Goal: Task Accomplishment & Management: Use online tool/utility

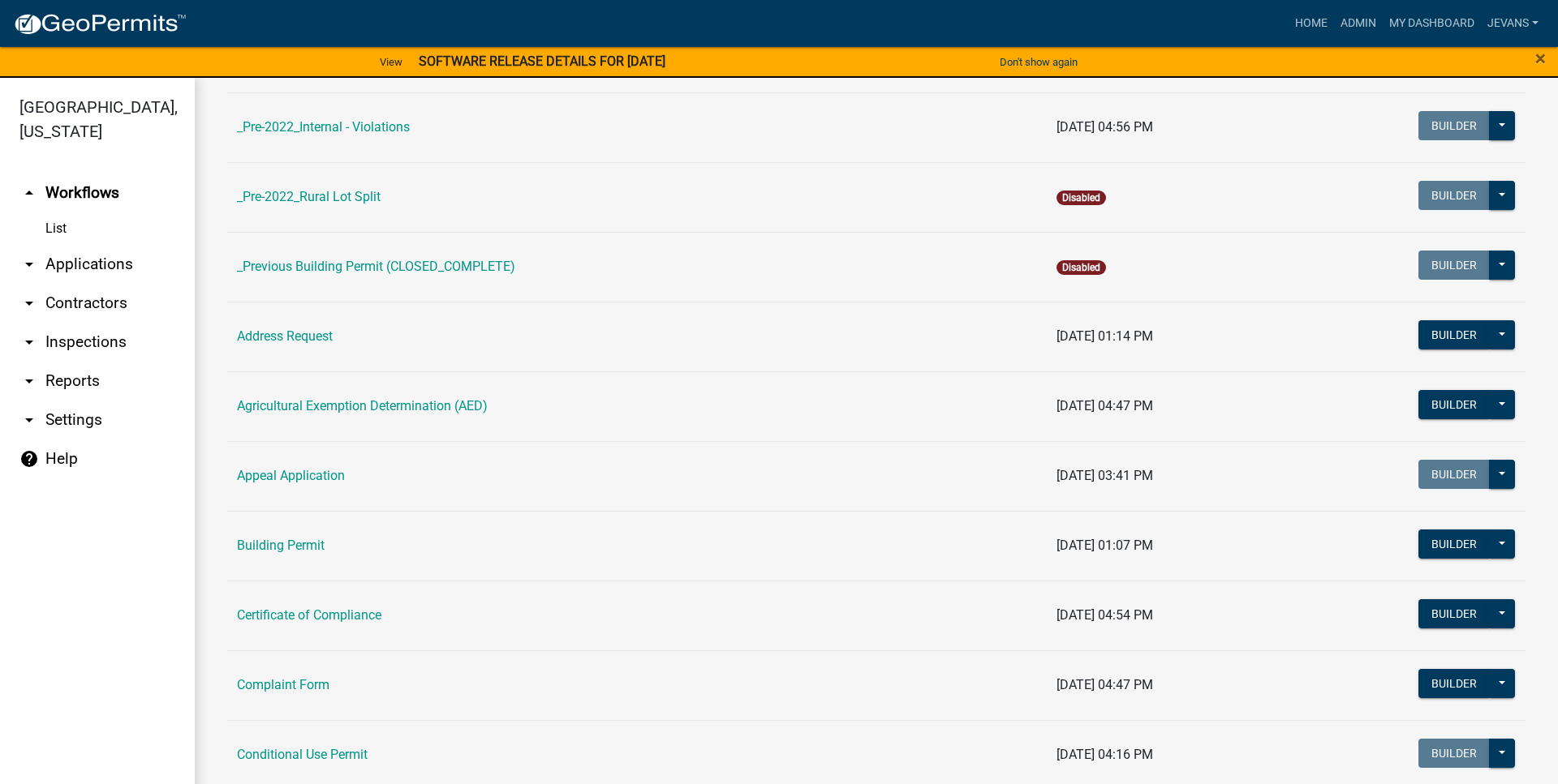
scroll to position [462, 0]
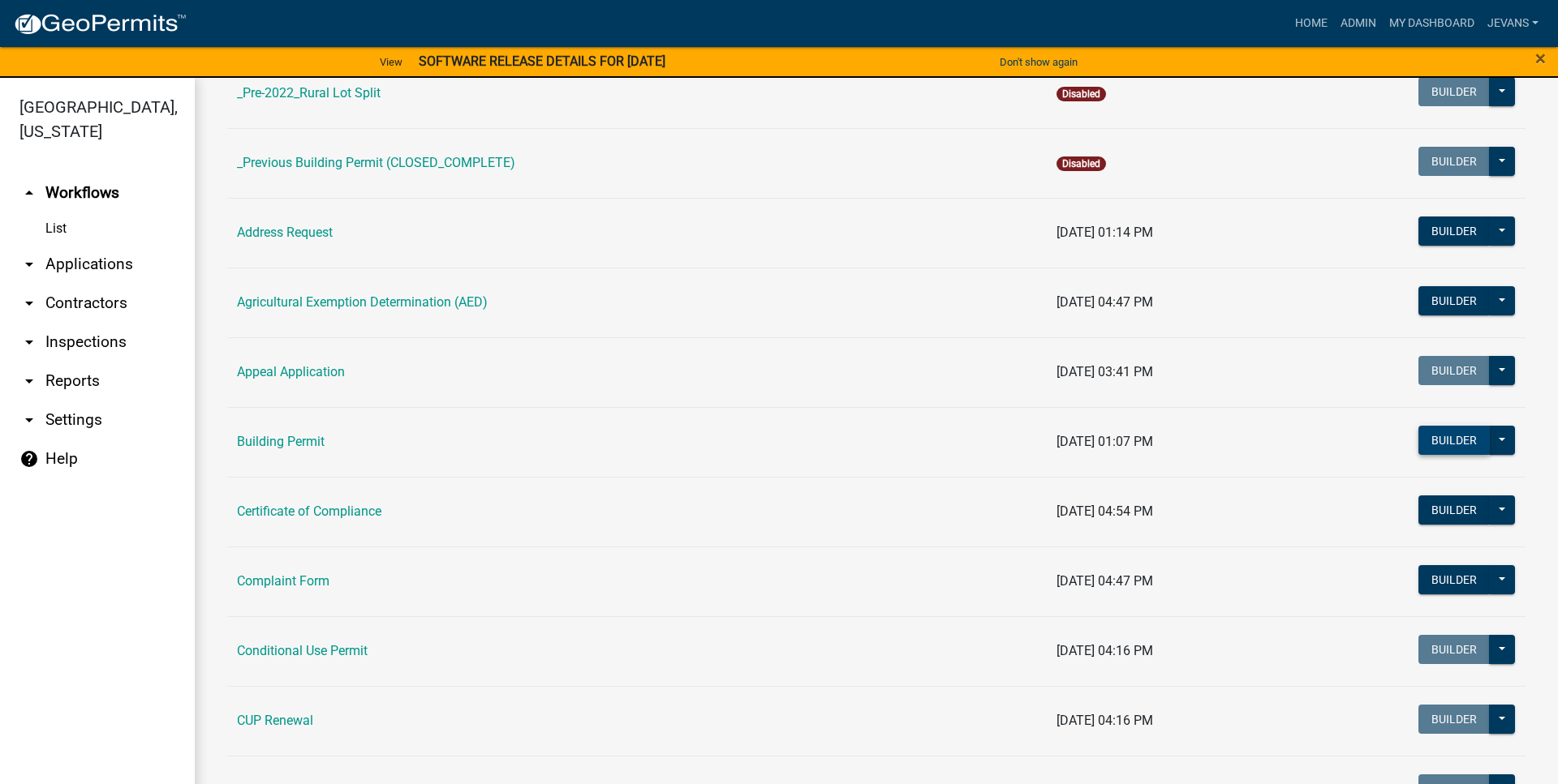
click at [1445, 435] on button "Builder" at bounding box center [1454, 440] width 71 height 30
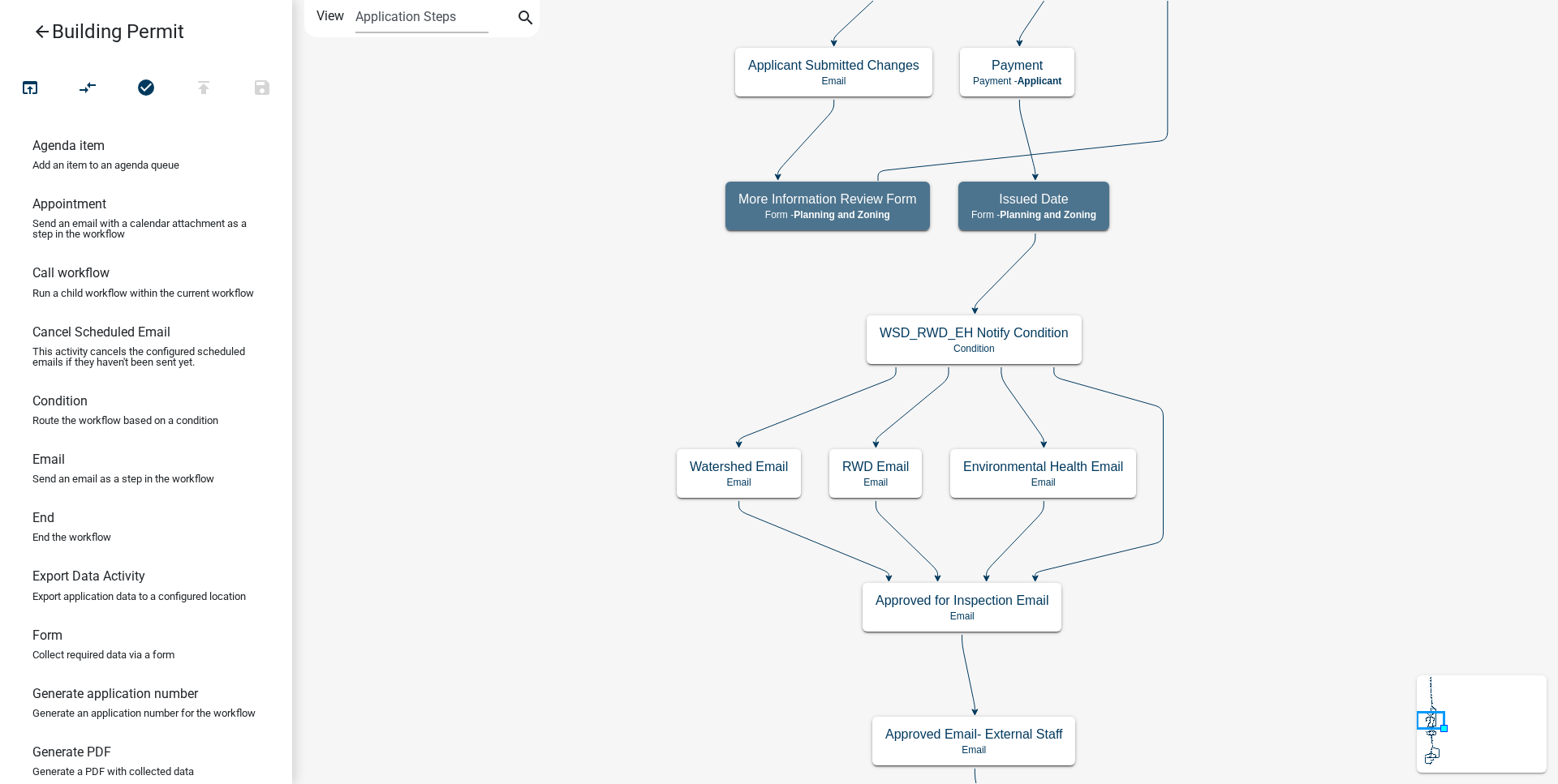
click at [1173, 62] on div "Start Start - Applicant Building Permit Application: Site Information Form - Ap…" at bounding box center [925, 392] width 1266 height 784
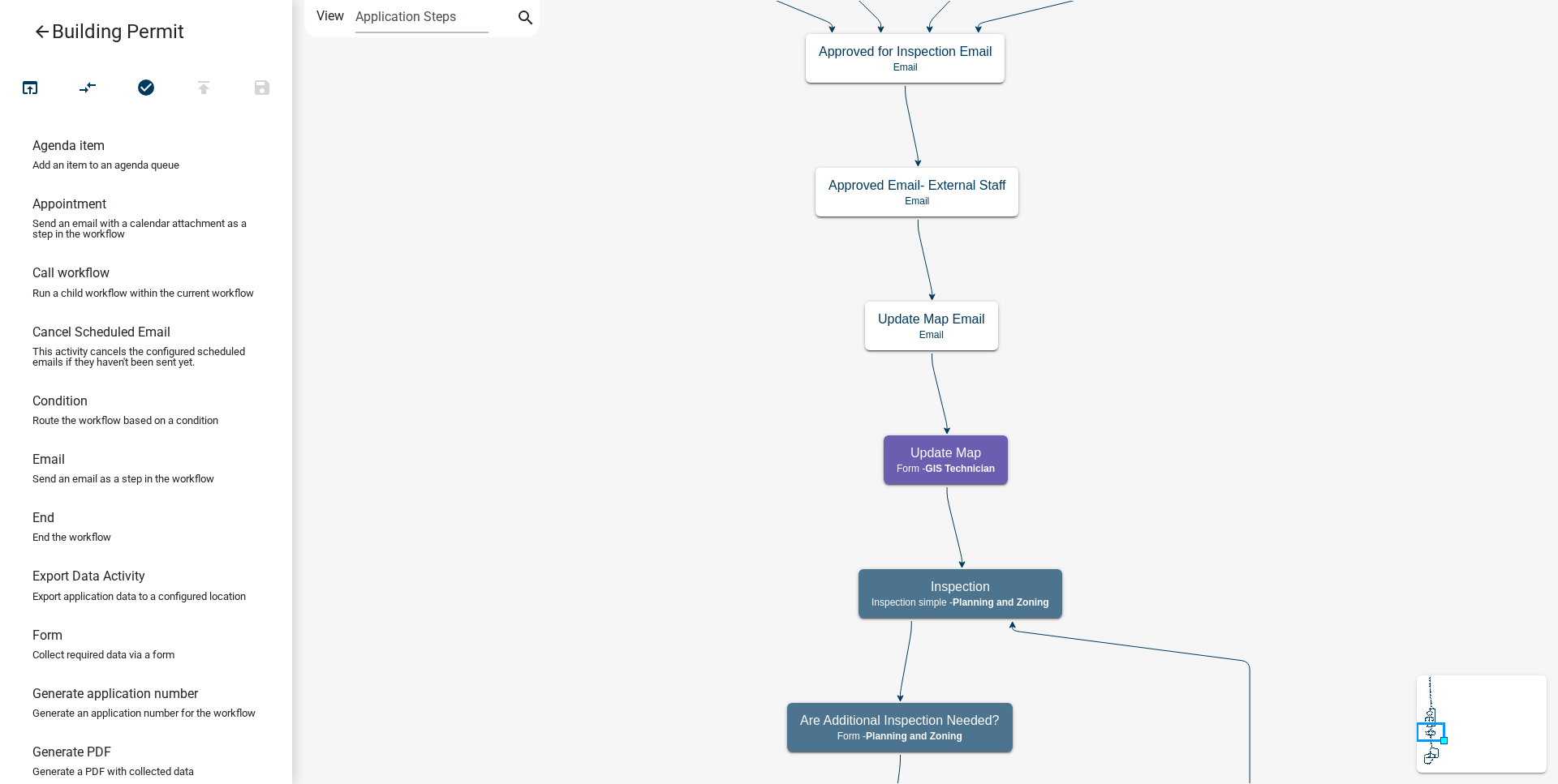
click at [1170, 93] on div "Start Start - Applicant Building Permit Application: Site Information Form - Ap…" at bounding box center [925, 392] width 1266 height 784
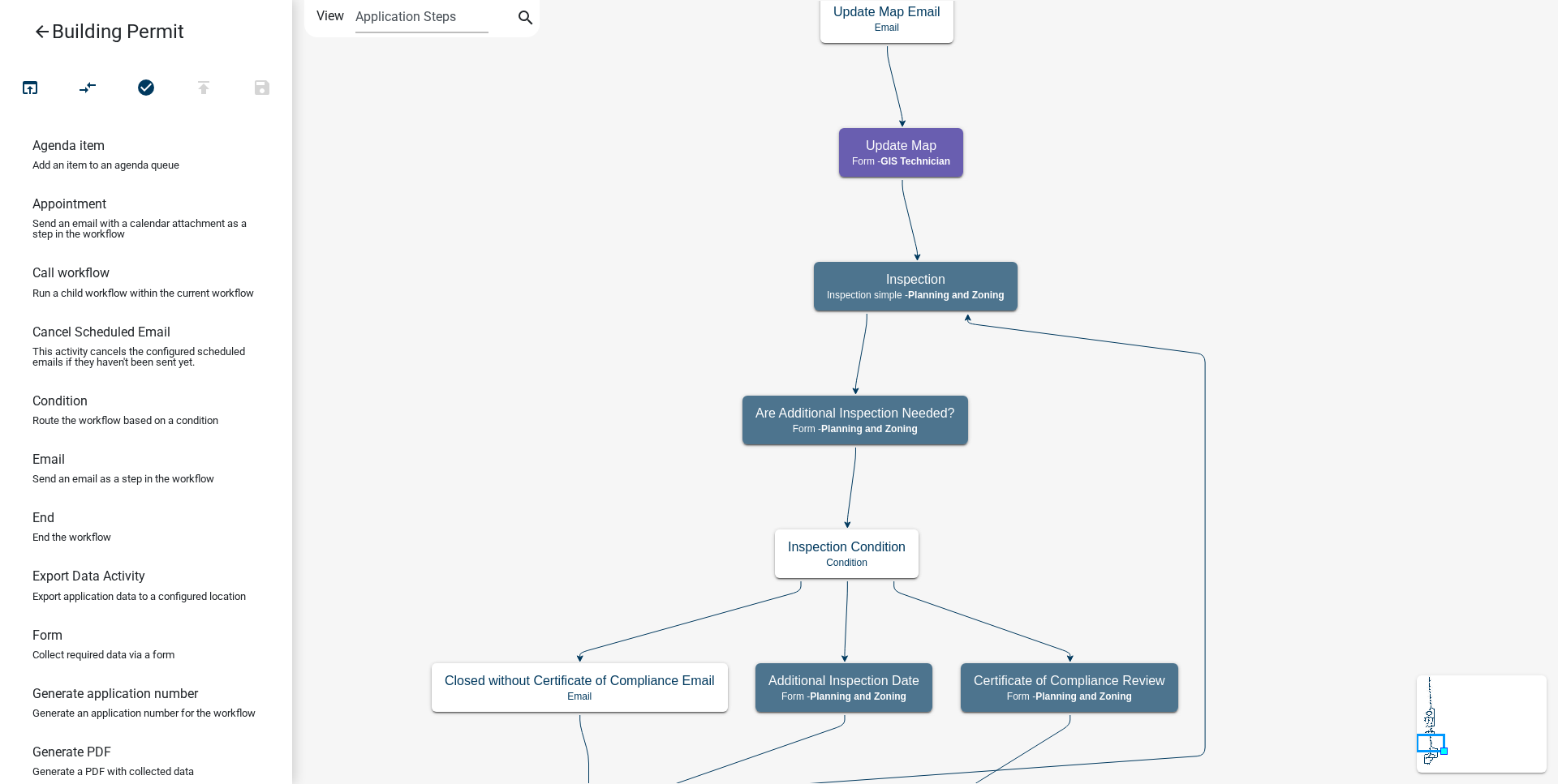
click at [1138, 181] on div "Start Start - Applicant Building Permit Application: Site Information Form - Ap…" at bounding box center [925, 392] width 1266 height 784
click at [925, 280] on g "Inspection Inspection simple - Planning and Zoning" at bounding box center [916, 286] width 206 height 47
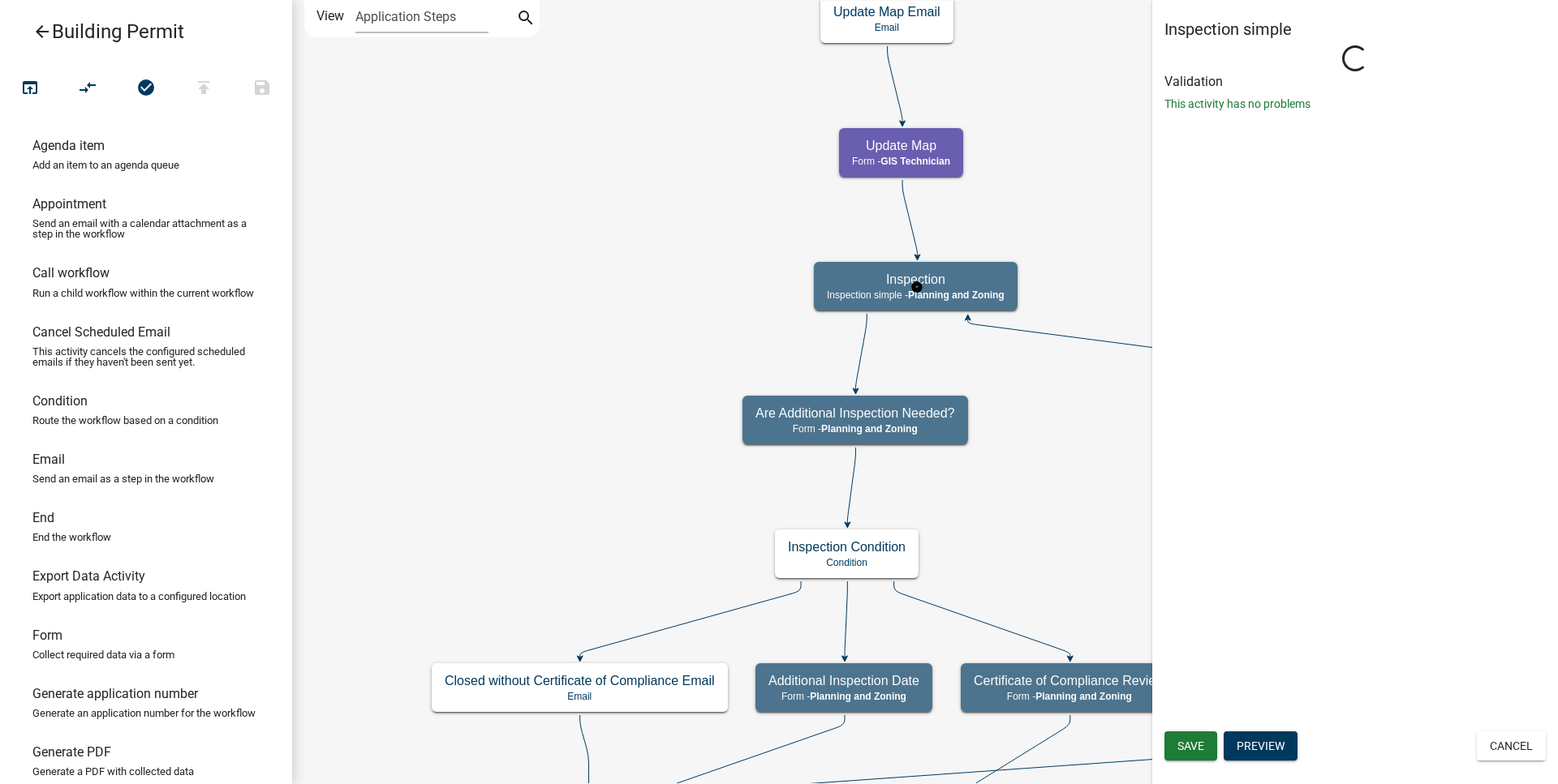
select select "C6CEE91C-F655-42E9-B513-56039F04F0EC"
select select "ea04a6fd-51ae-4c6d-a371-02b529e31645"
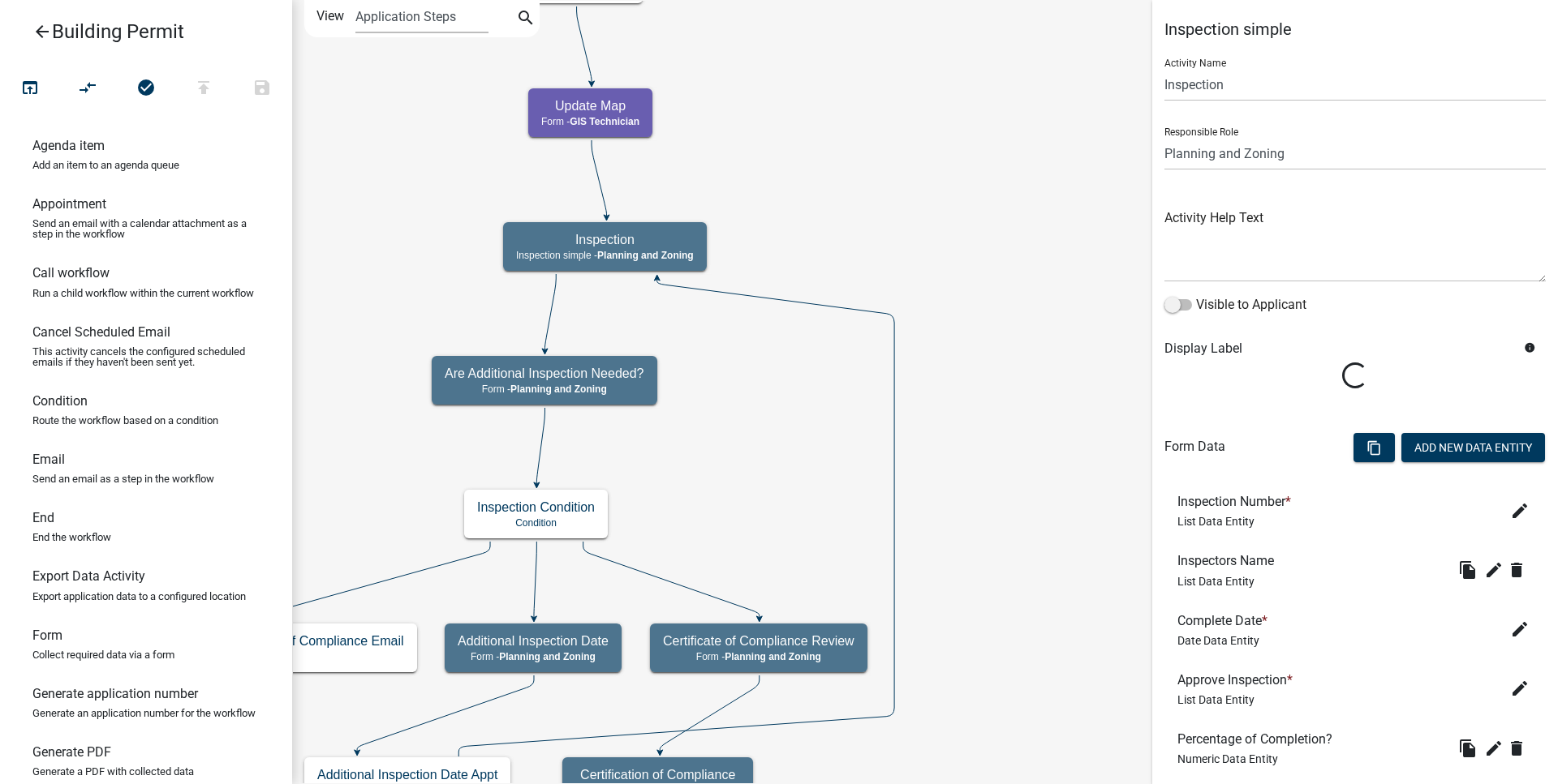
click at [776, 195] on div "Start Start - Applicant Building Permit Application: Site Information Form - Ap…" at bounding box center [925, 392] width 1266 height 784
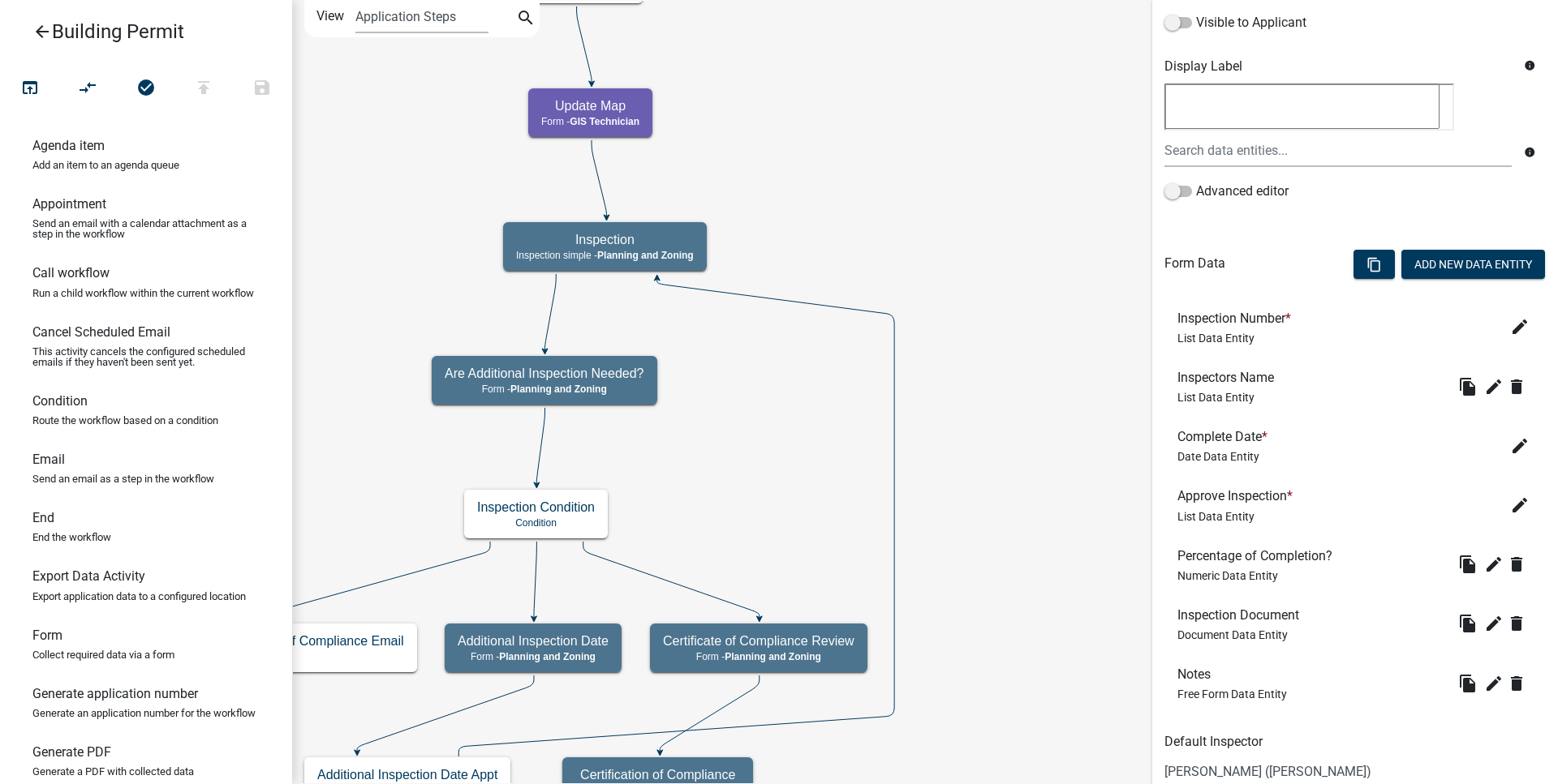
scroll to position [248, 0]
